Goal: Task Accomplishment & Management: Manage account settings

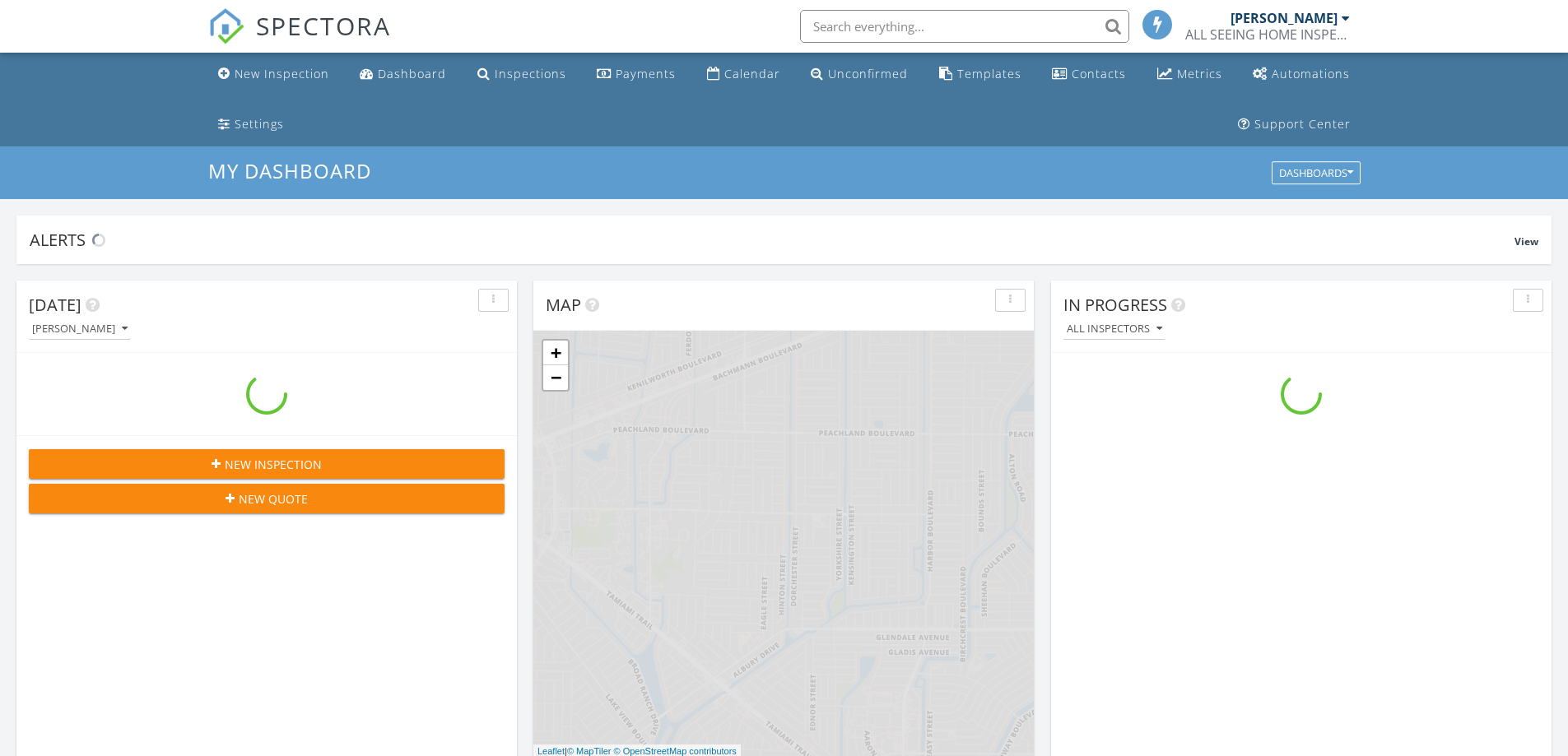
scroll to position [1523, 1593]
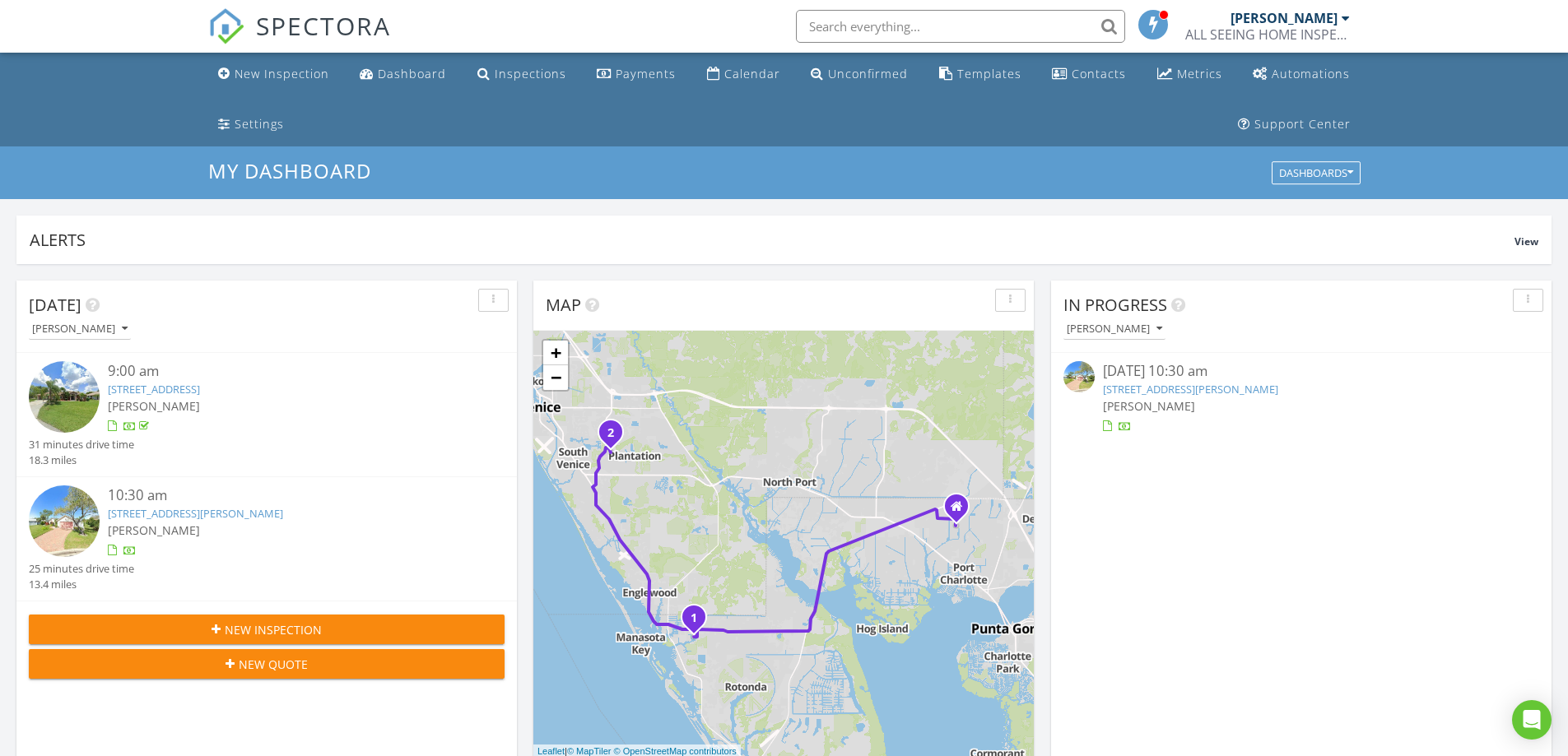
click at [188, 514] on link "1117 Gretchen Ct, Venice, FL 34293" at bounding box center [195, 513] width 175 height 15
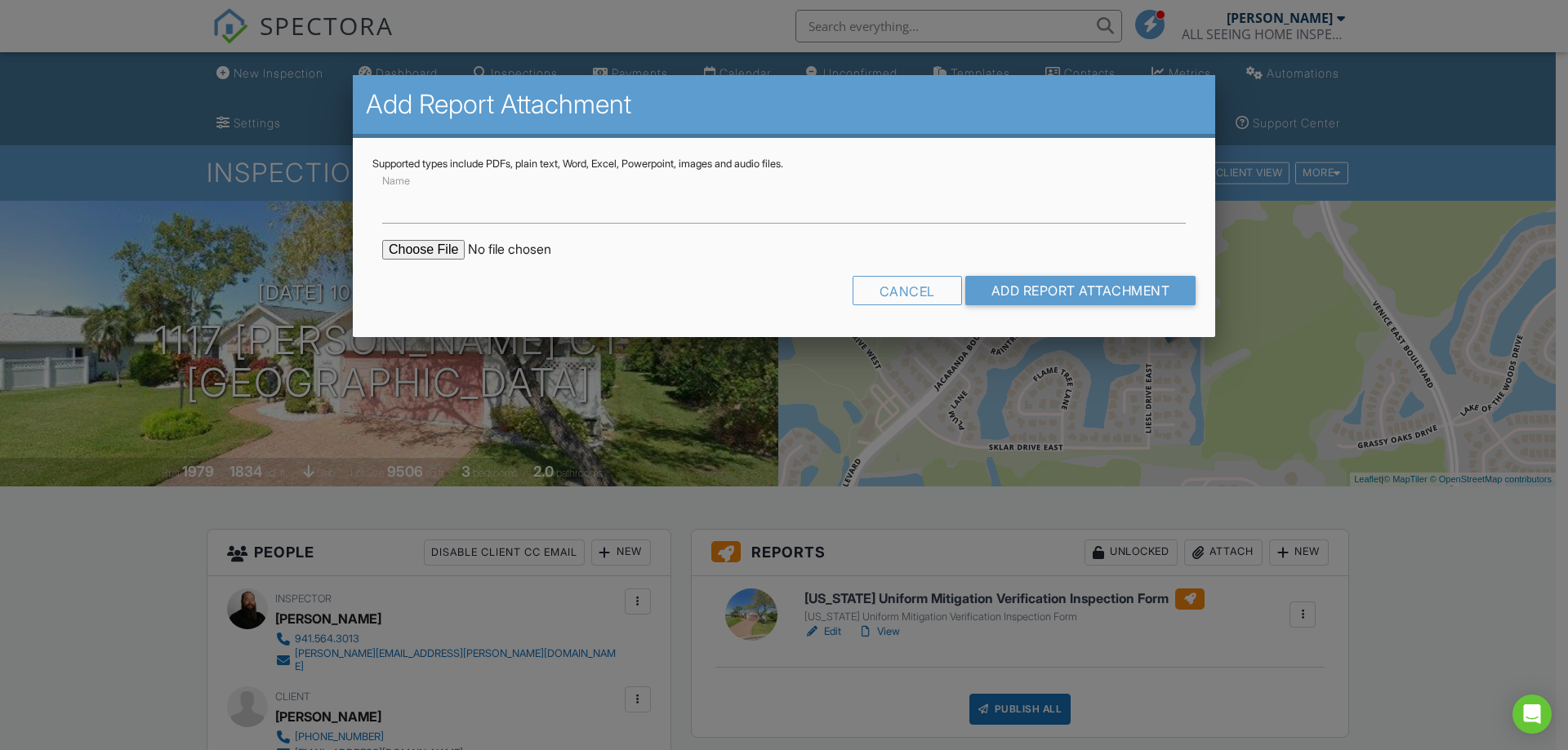
click at [438, 253] on input "file" at bounding box center [521, 249] width 277 height 20
type input "C:\fakepath\Permit Search _ Sarasota County, FL - shows permit numbers.pdf"
click at [414, 217] on input "Name" at bounding box center [784, 204] width 803 height 40
type input "Permit Search 1"
click at [1074, 295] on input "Add Report Attachment" at bounding box center [1081, 290] width 231 height 29
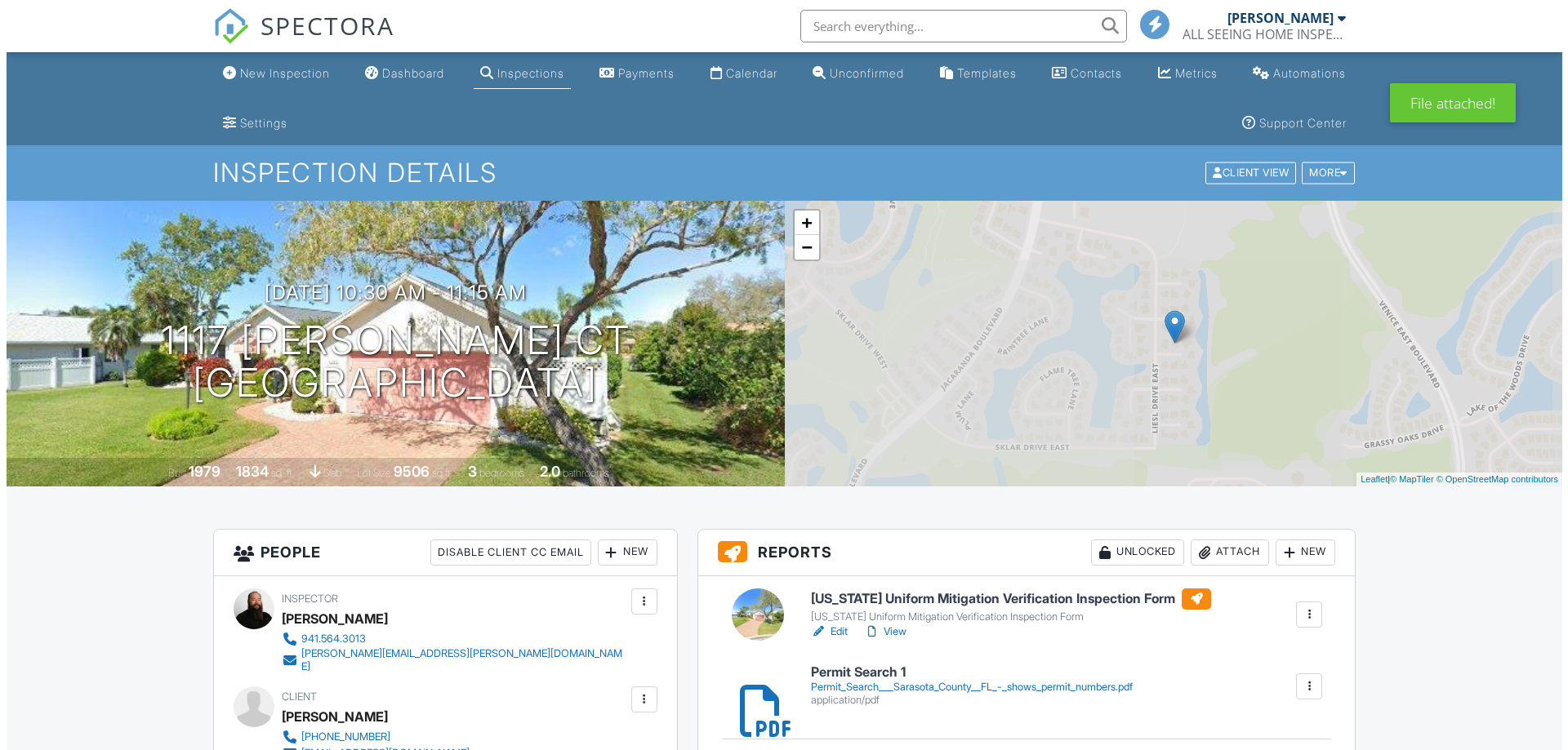
scroll to position [245, 0]
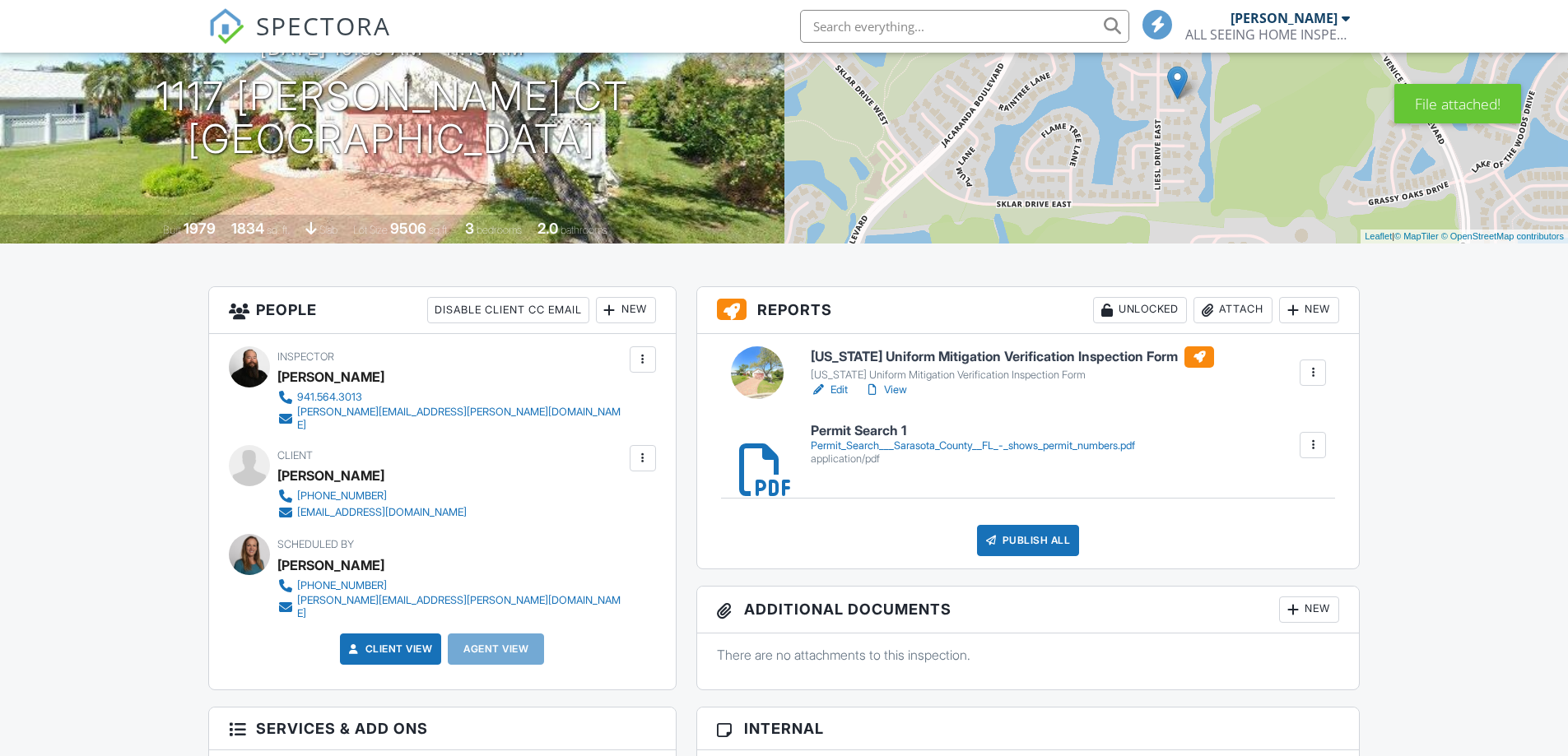
click at [1041, 530] on div "Publish All" at bounding box center [1028, 540] width 103 height 31
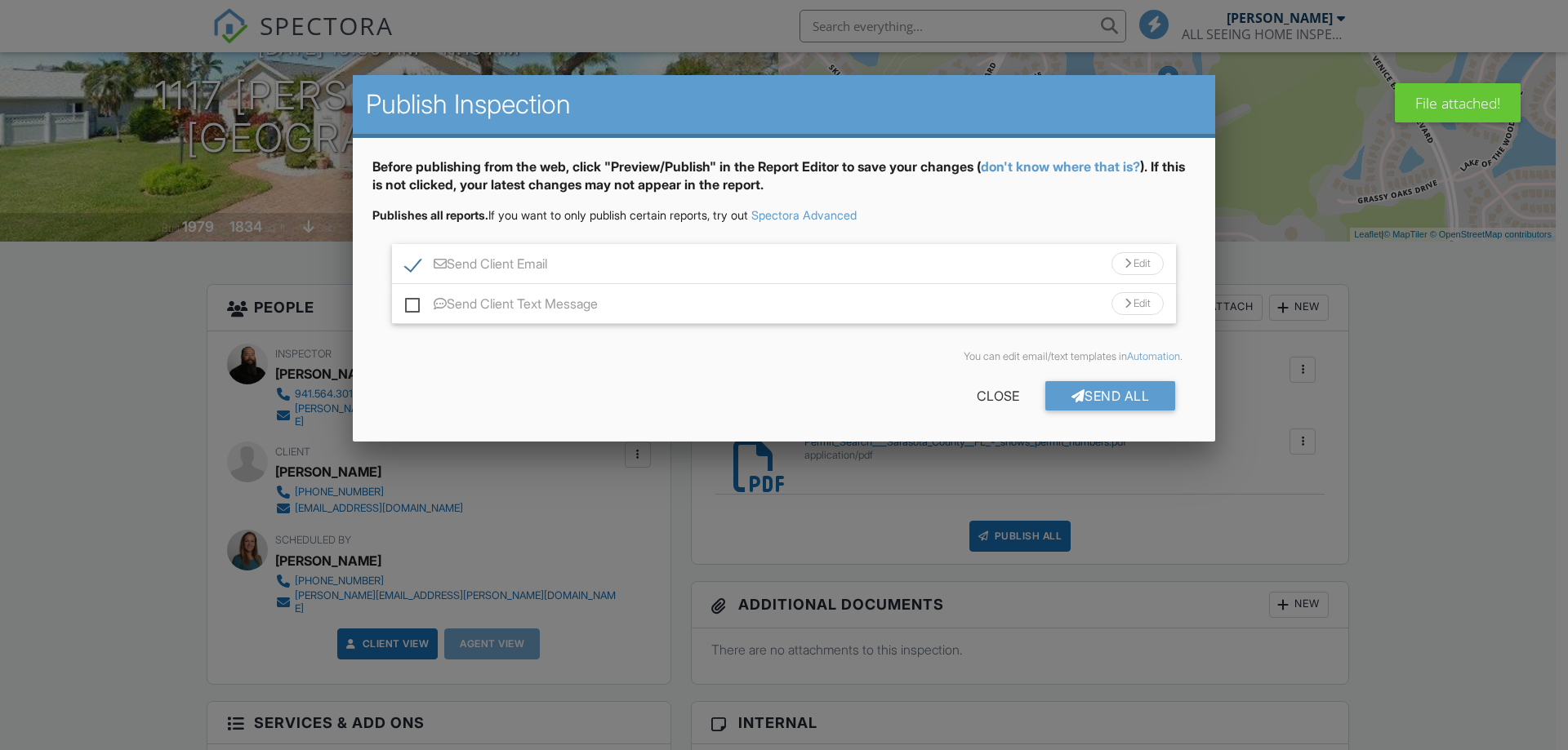
scroll to position [0, 0]
click at [972, 395] on div "Close" at bounding box center [998, 396] width 95 height 29
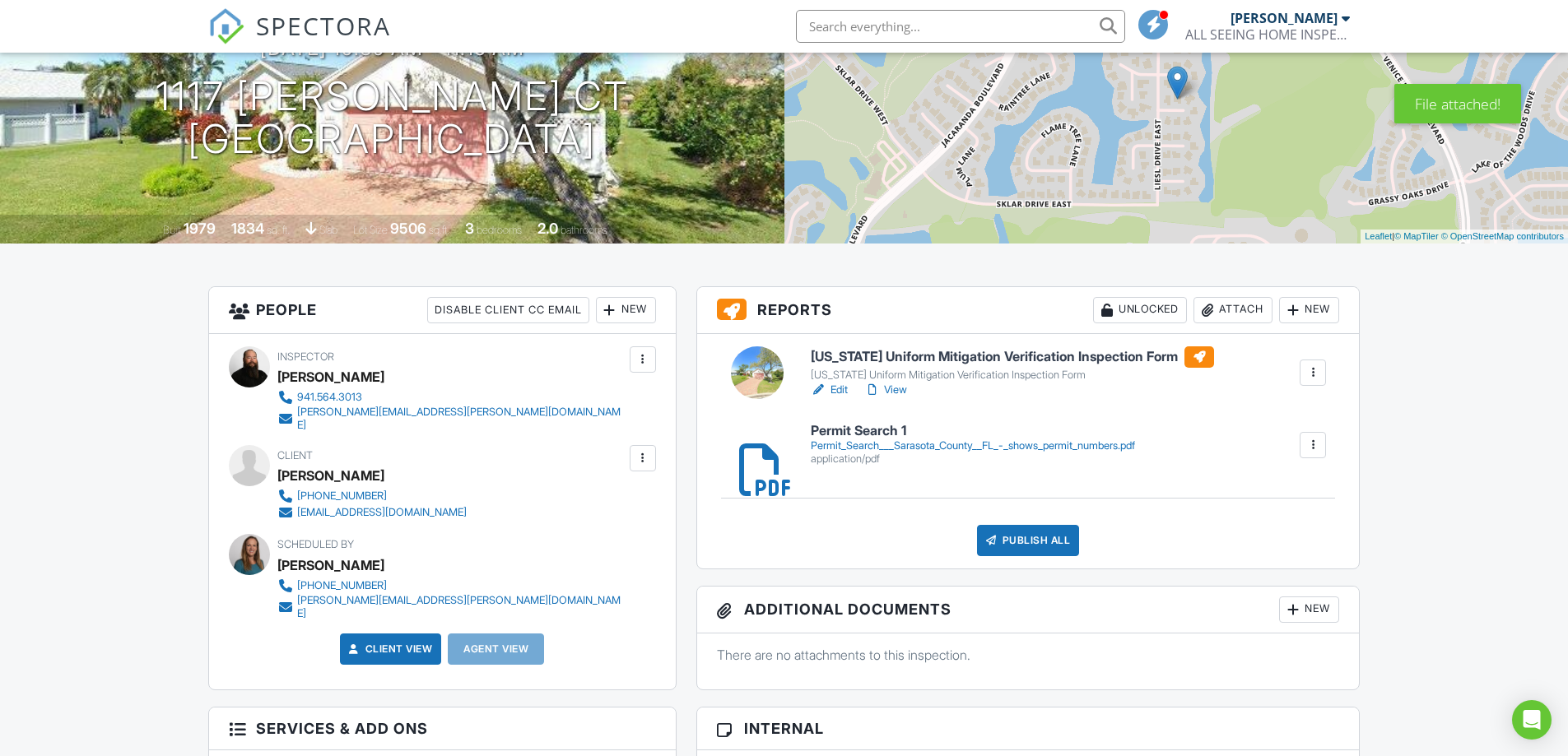
click at [1242, 311] on div "Attach" at bounding box center [1233, 310] width 79 height 27
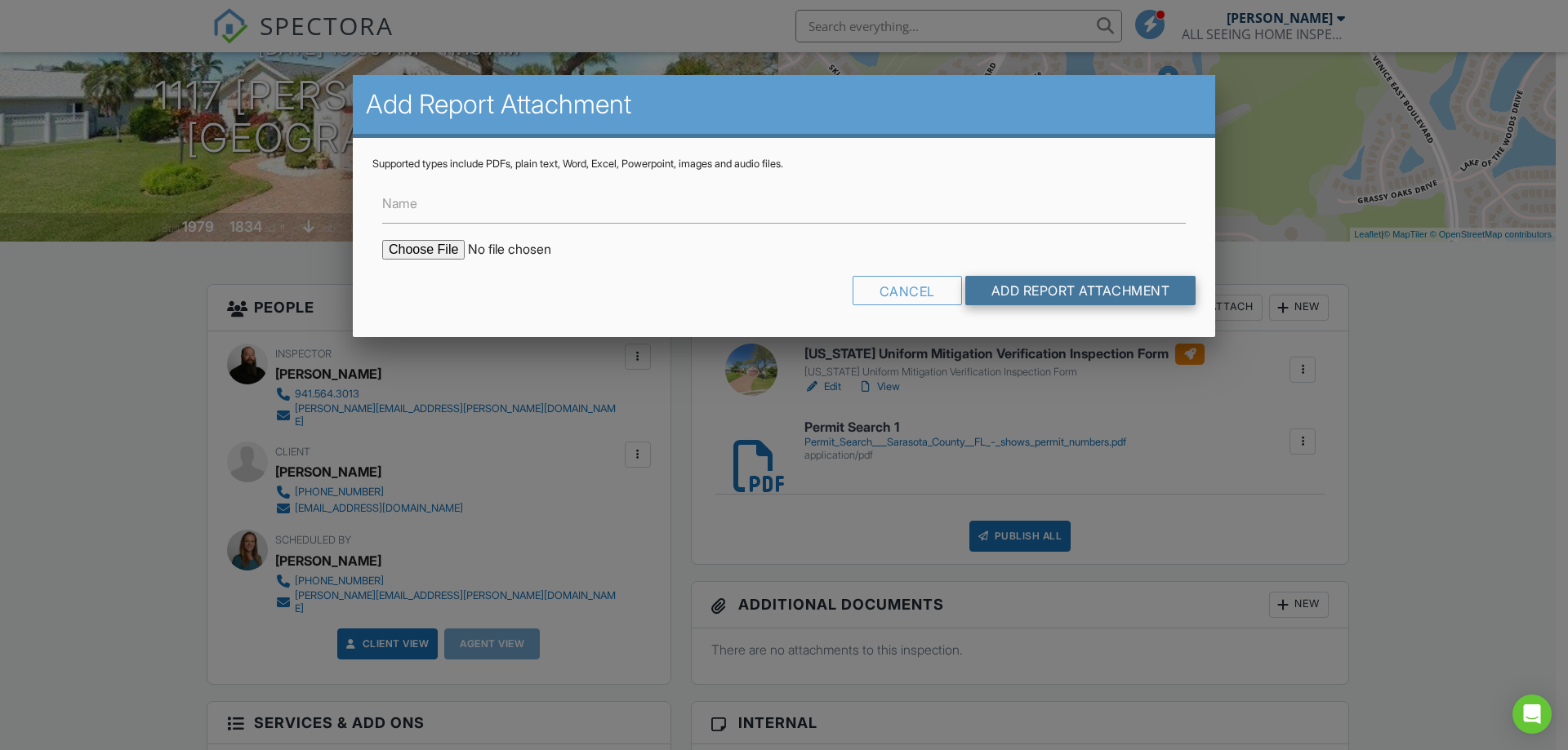
click at [1057, 283] on input "Add Report Attachment" at bounding box center [1081, 290] width 231 height 29
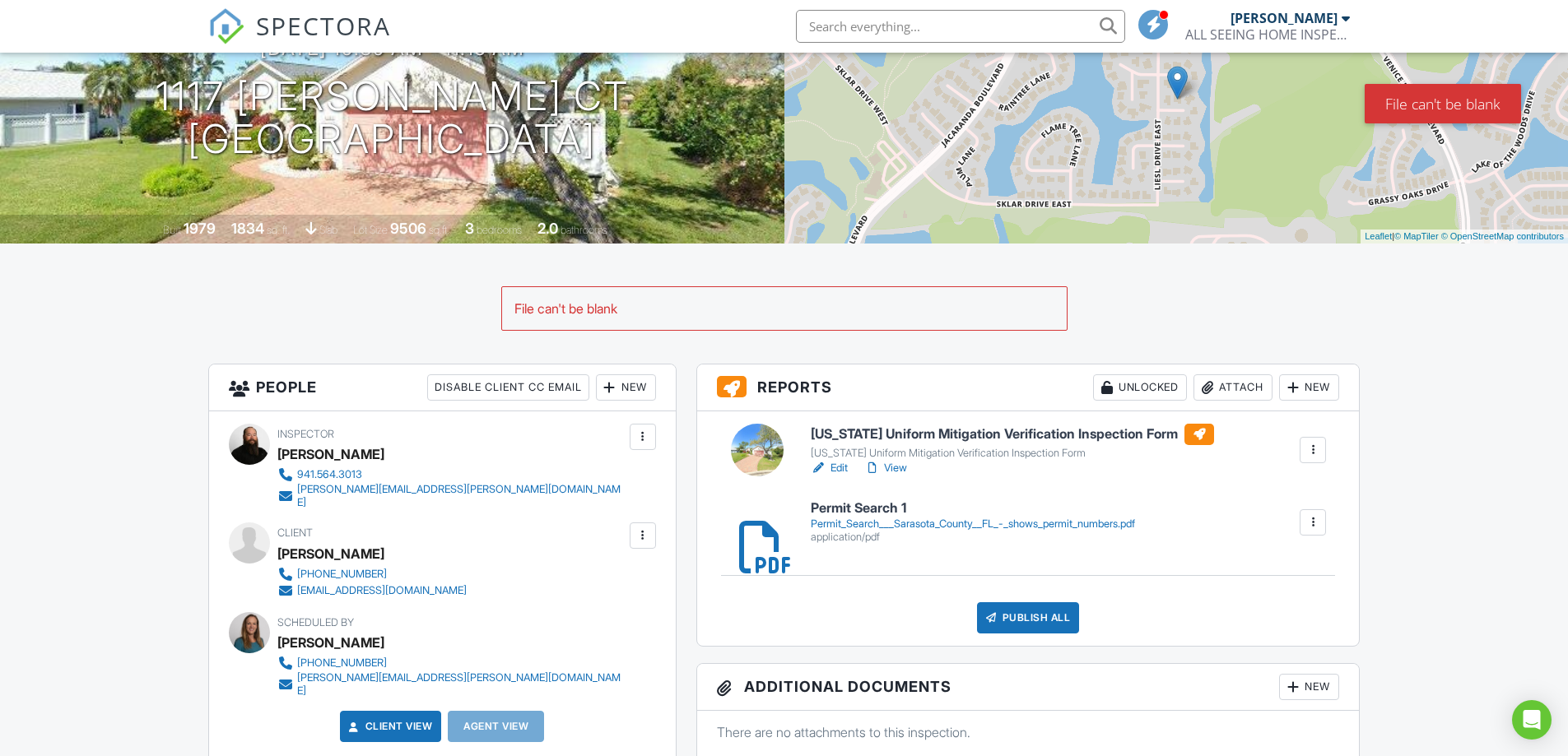
click at [1231, 397] on div "Attach" at bounding box center [1233, 387] width 79 height 27
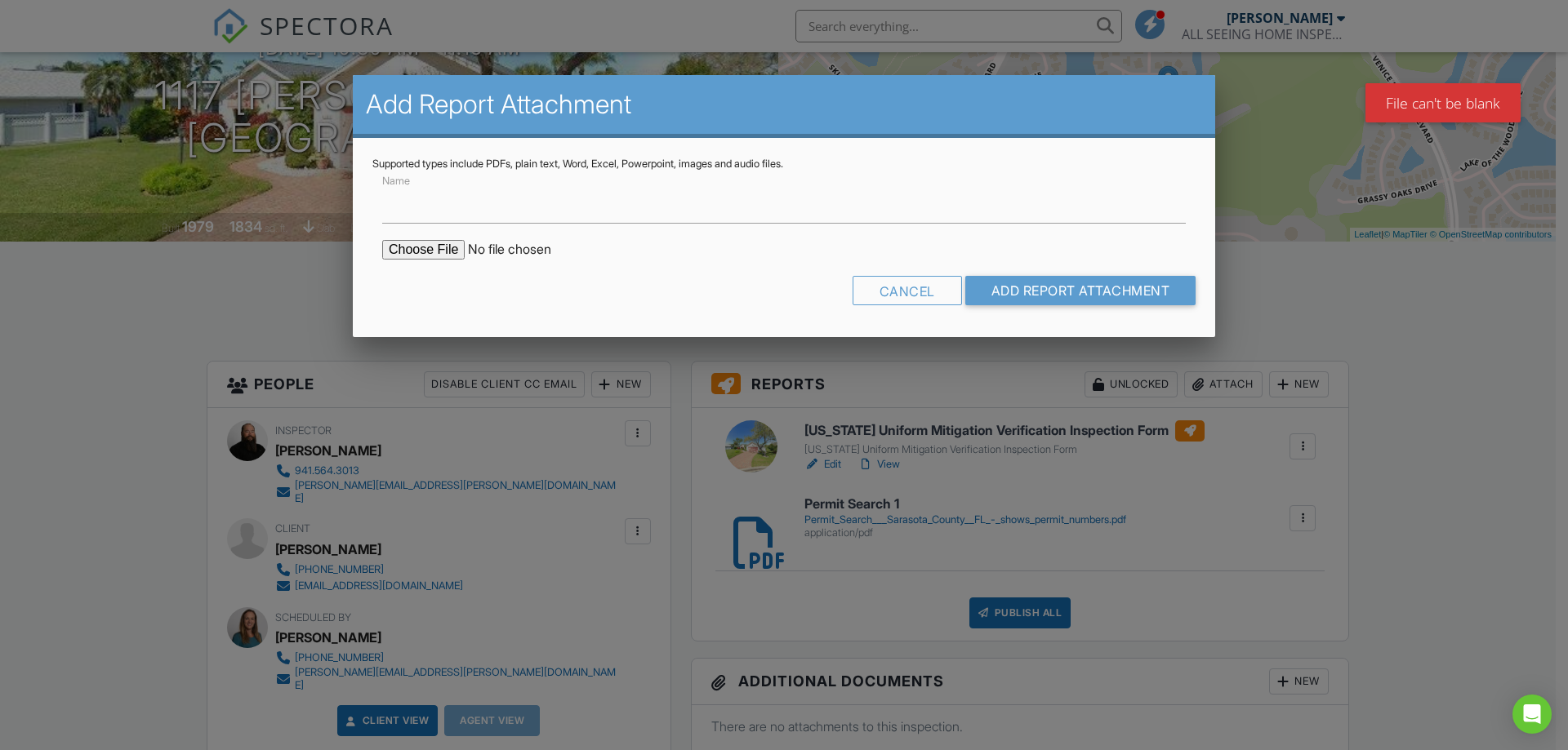
click at [426, 254] on input "file" at bounding box center [521, 249] width 277 height 20
type input "C:\fakepath\Permit Search _ Sarasota County, FL.pdf"
click at [487, 215] on input "Name" at bounding box center [784, 204] width 803 height 40
type input "Permit Search 2"
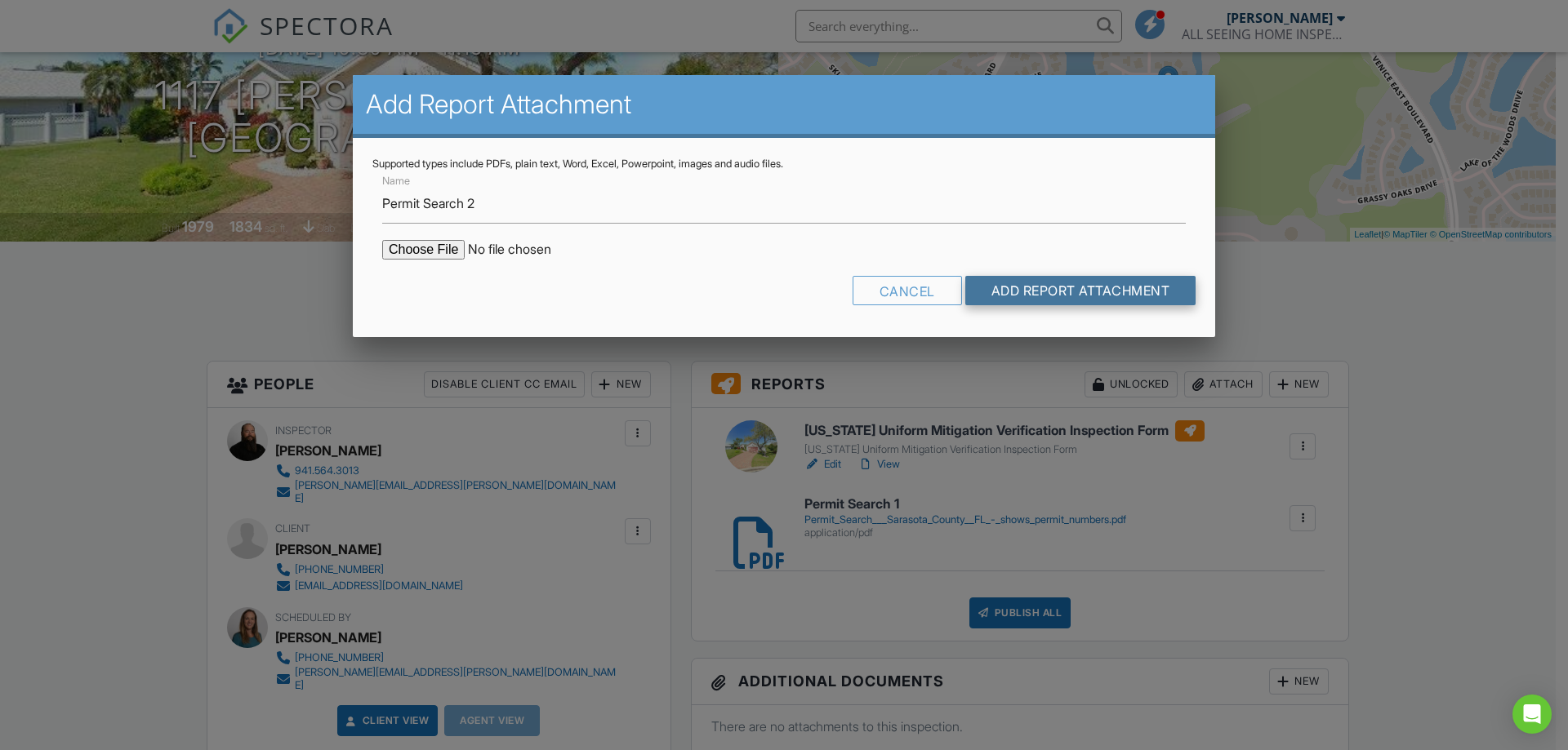
click at [1032, 300] on input "Add Report Attachment" at bounding box center [1081, 290] width 231 height 29
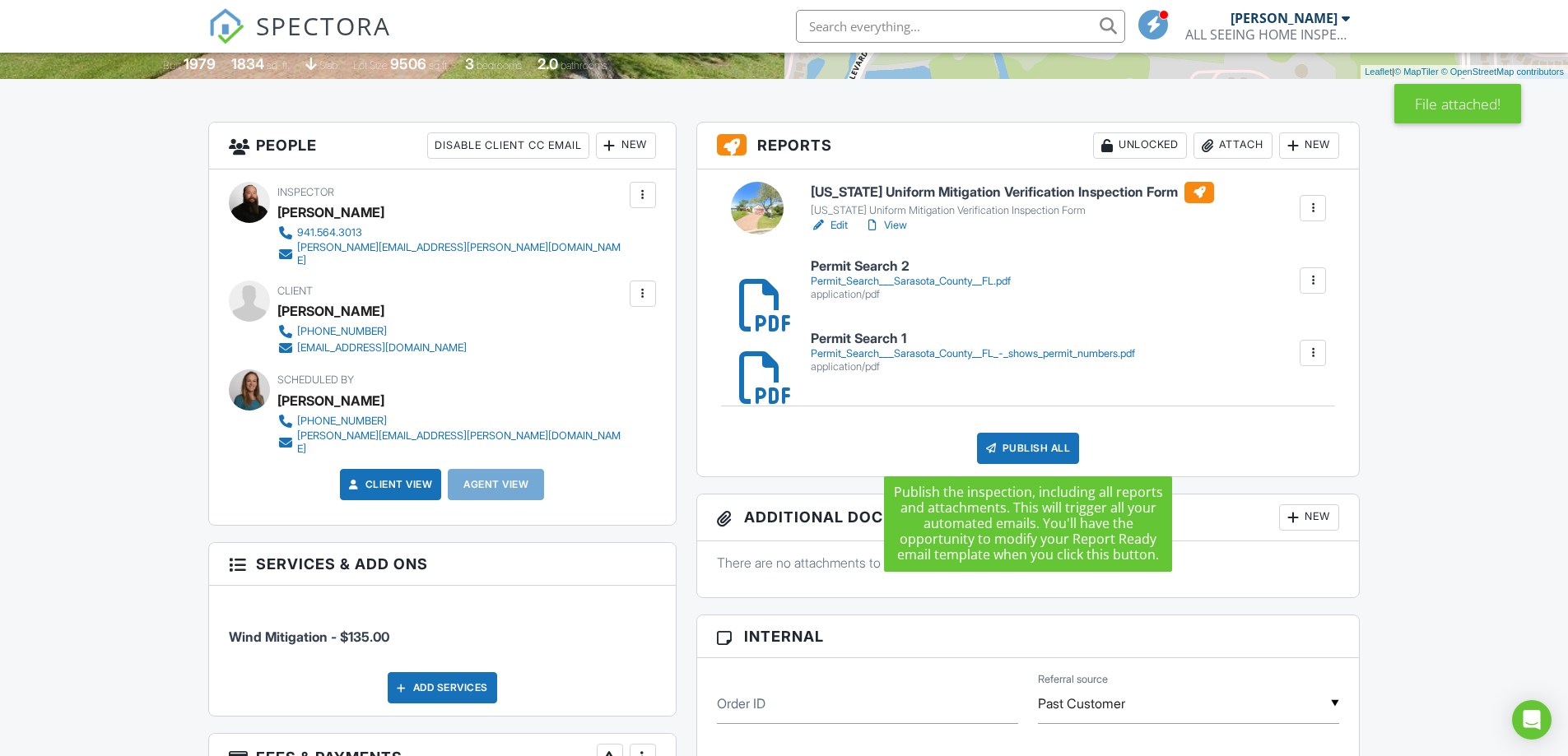
click at [1036, 450] on div "Publish All" at bounding box center [1028, 449] width 103 height 31
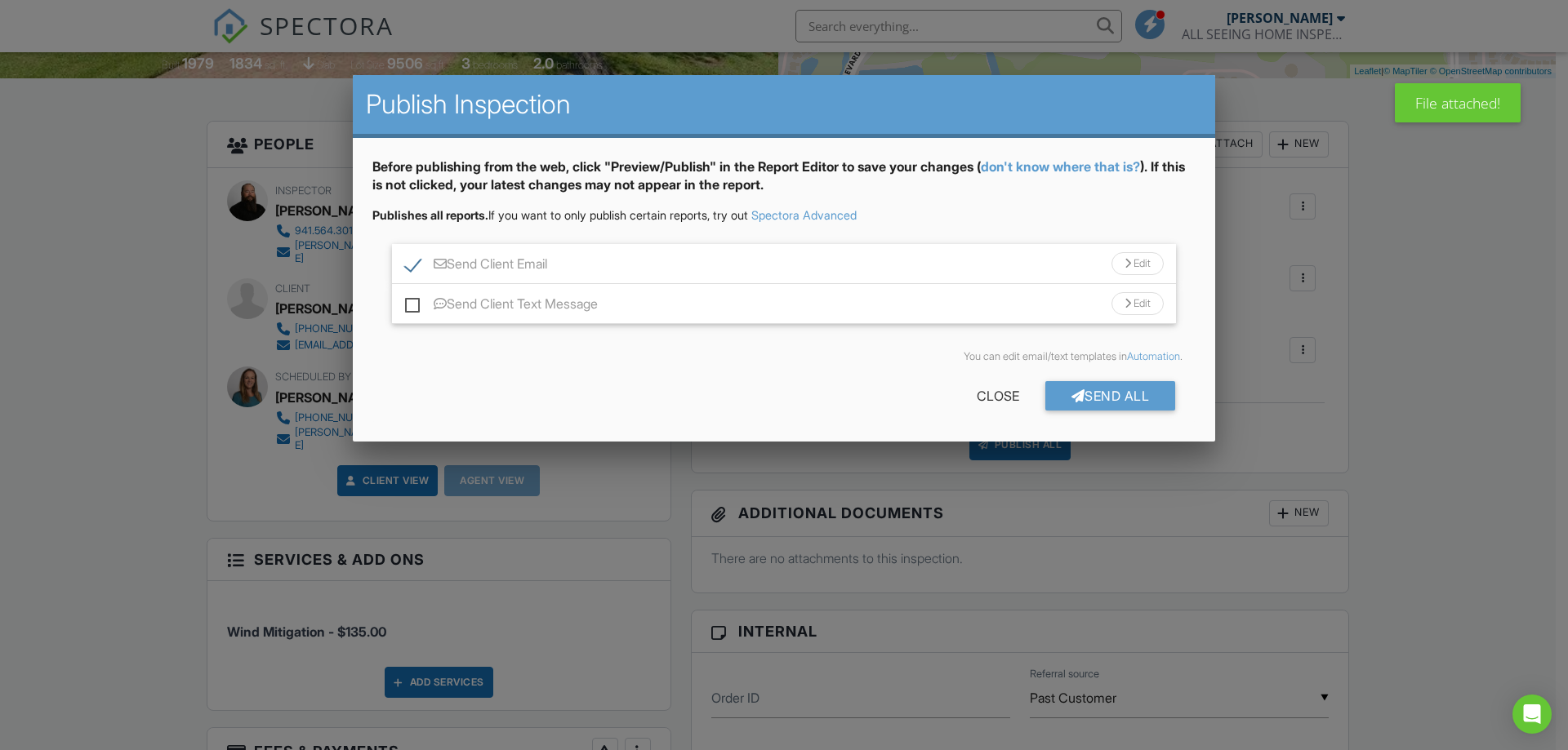
click at [412, 311] on label "Send Client Text Message" at bounding box center [501, 307] width 193 height 21
click at [412, 301] on input "Send Client Text Message" at bounding box center [410, 295] width 10 height 10
checkbox input "true"
click at [1081, 405] on div "Send All" at bounding box center [1111, 396] width 131 height 29
